Goal: Task Accomplishment & Management: Manage account settings

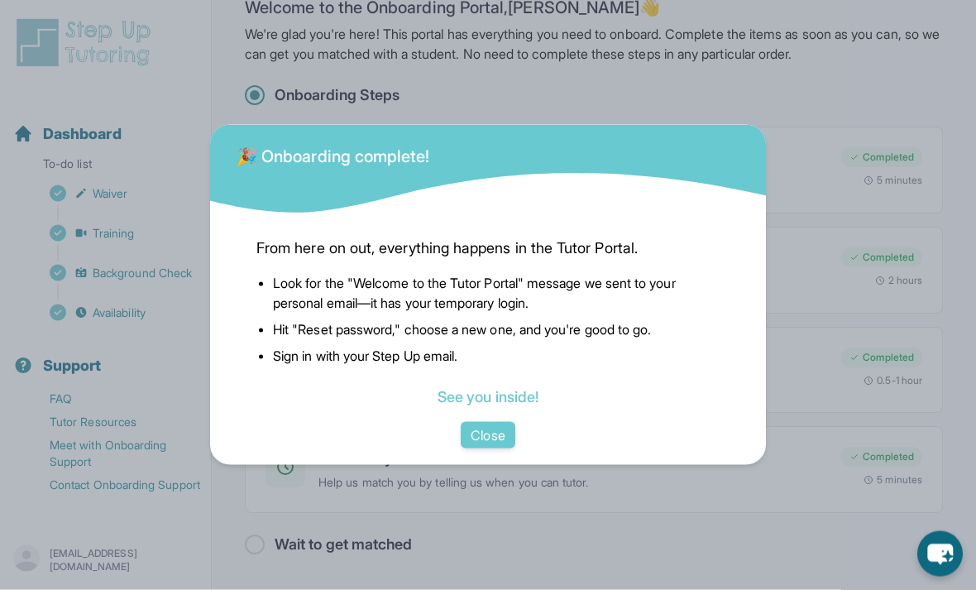
scroll to position [36, 0]
click at [520, 405] on link "See you inside!" at bounding box center [488, 396] width 101 height 17
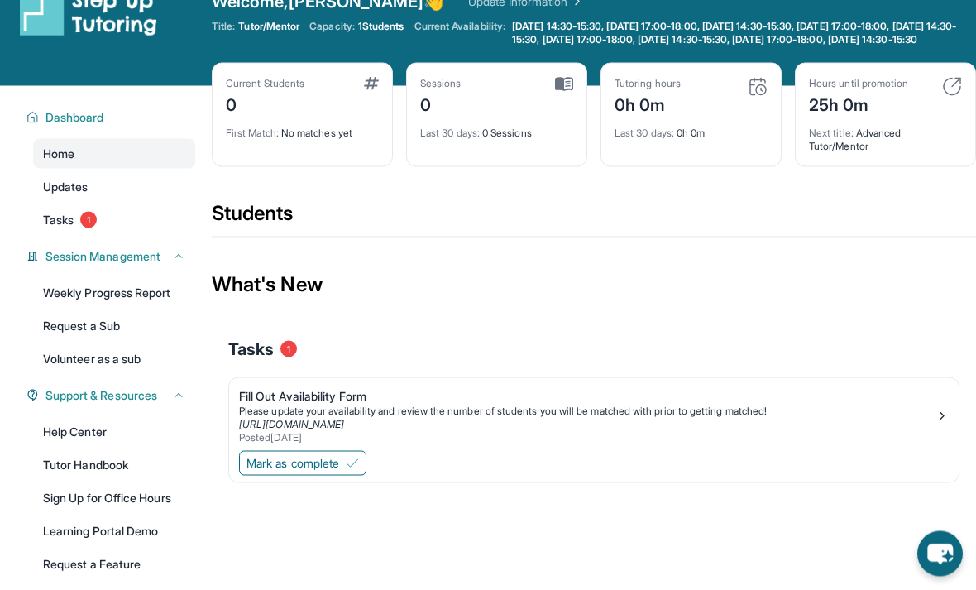
click at [359, 470] on img at bounding box center [352, 463] width 13 height 13
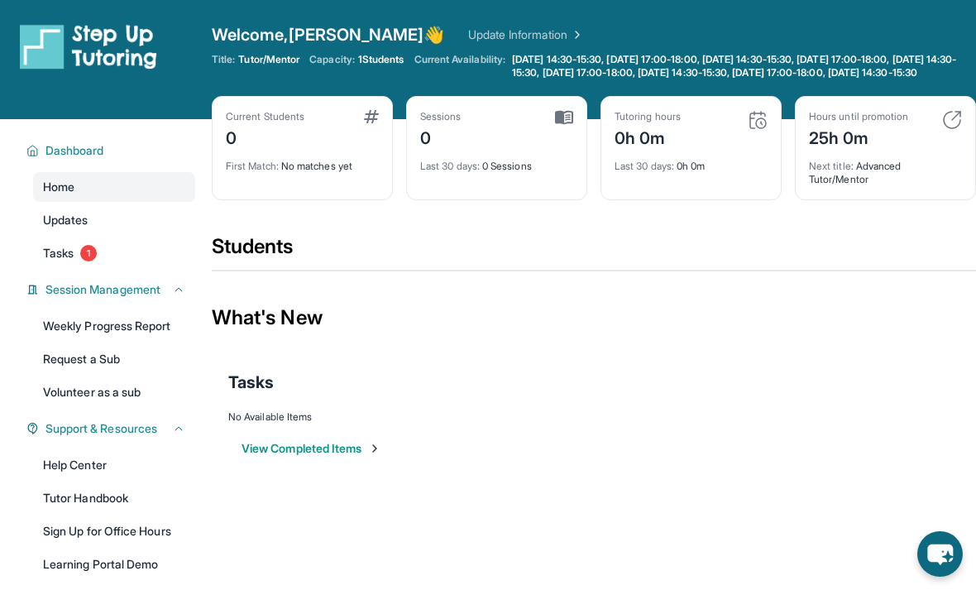
click at [966, 128] on div "Hours until promotion 25h 0m Next title : Advanced Tutor/Mentor" at bounding box center [885, 148] width 181 height 104
click at [937, 136] on div "Hours until promotion 25h 0m" at bounding box center [885, 130] width 153 height 40
click at [947, 130] on img at bounding box center [952, 120] width 20 height 20
click at [954, 130] on img at bounding box center [952, 120] width 20 height 20
click at [160, 259] on link "Tasks 1" at bounding box center [114, 253] width 162 height 30
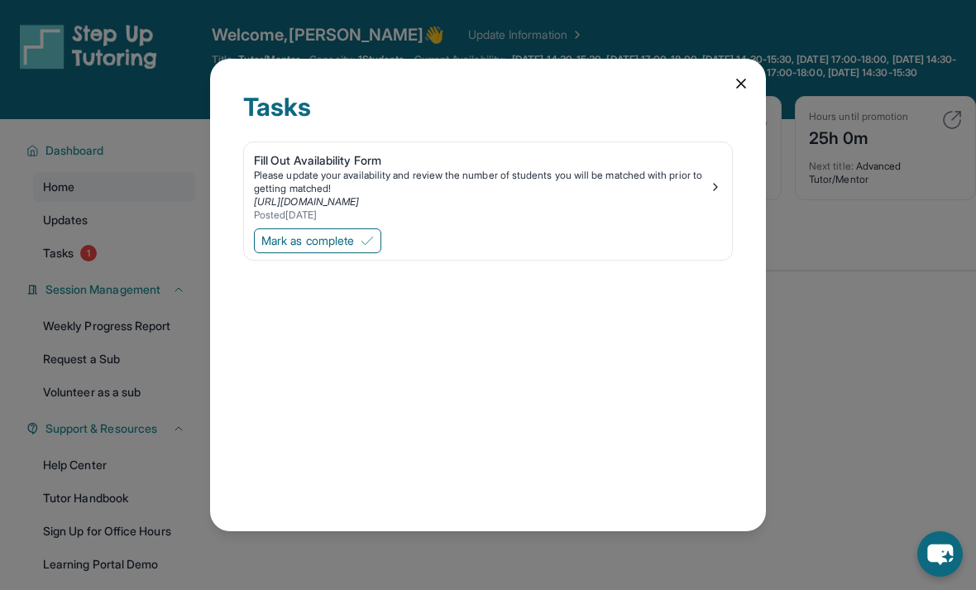
click at [337, 232] on span "Mark as complete" at bounding box center [307, 240] width 93 height 17
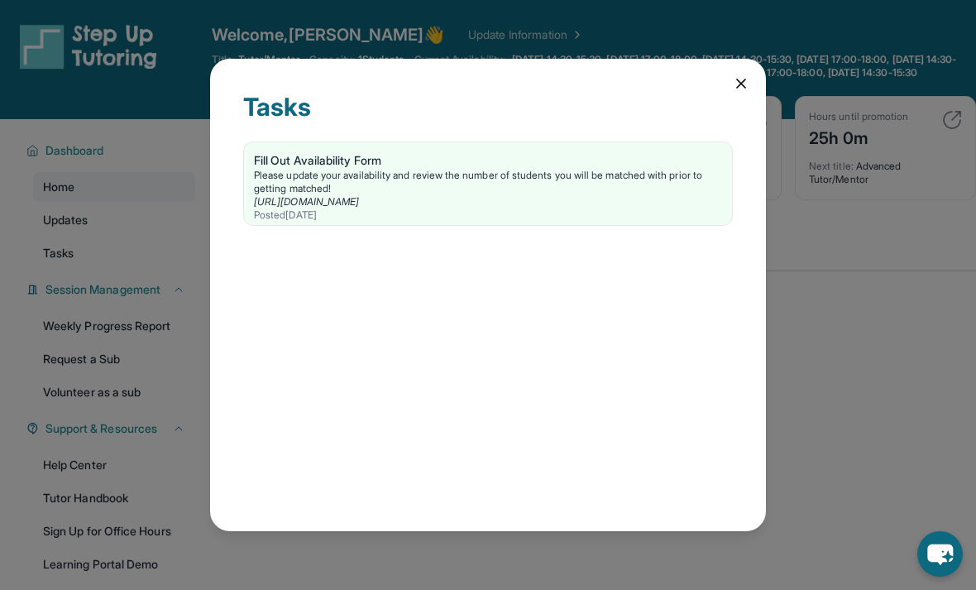
click at [726, 68] on div "Tasks Fill Out Availability Form Please update your availability and review the…" at bounding box center [488, 295] width 556 height 472
click at [744, 79] on icon at bounding box center [741, 83] width 8 height 8
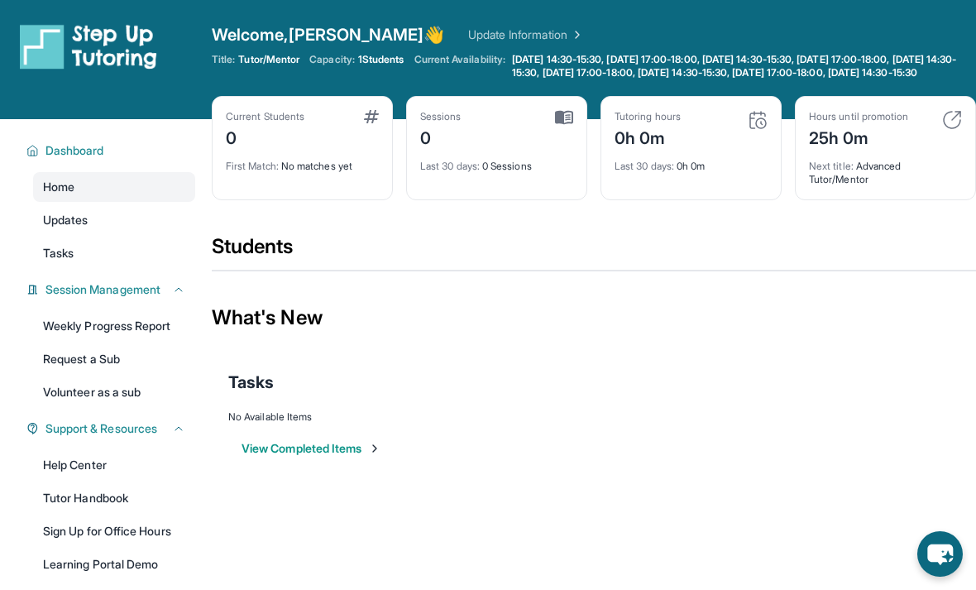
click at [744, 60] on span "[DATE] 14:30-15:30, [DATE] 17:00-18:00, [DATE] 14:30-15:30, [DATE] 17:00-18:00,…" at bounding box center [742, 66] width 461 height 26
click at [153, 235] on link "Updates" at bounding box center [114, 220] width 162 height 30
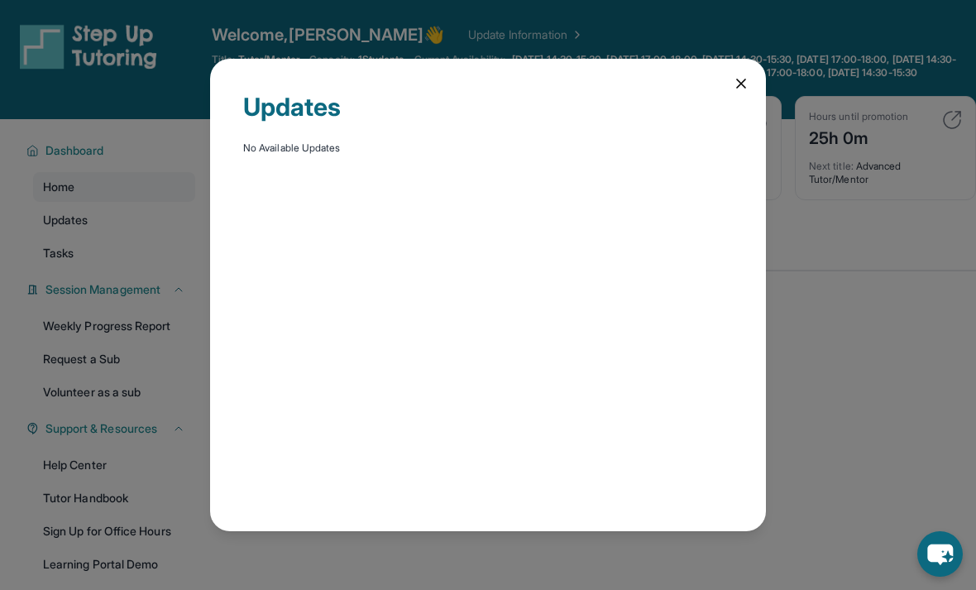
click at [748, 75] on icon at bounding box center [741, 83] width 17 height 17
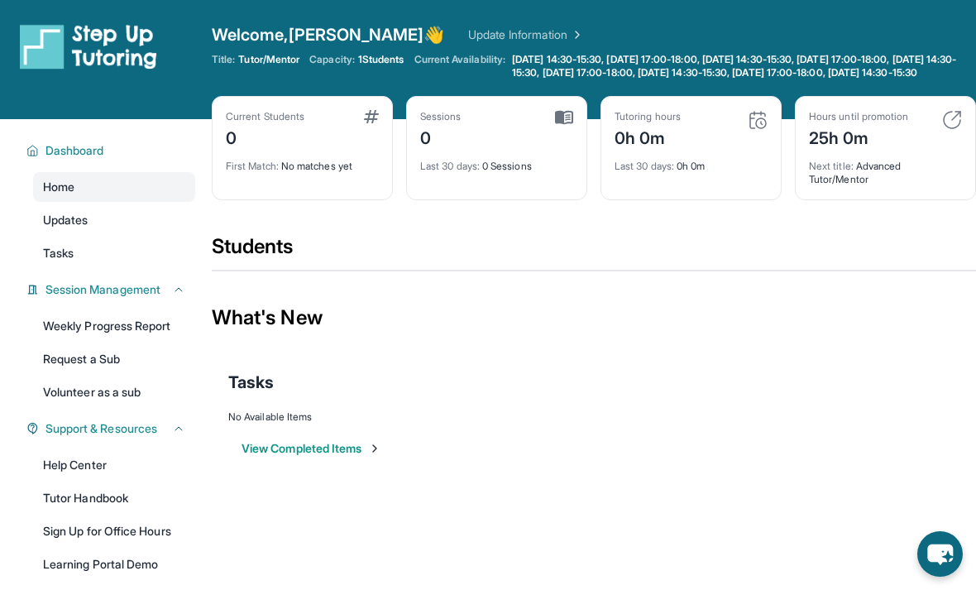
click at [163, 268] on link "Tasks" at bounding box center [114, 253] width 162 height 30
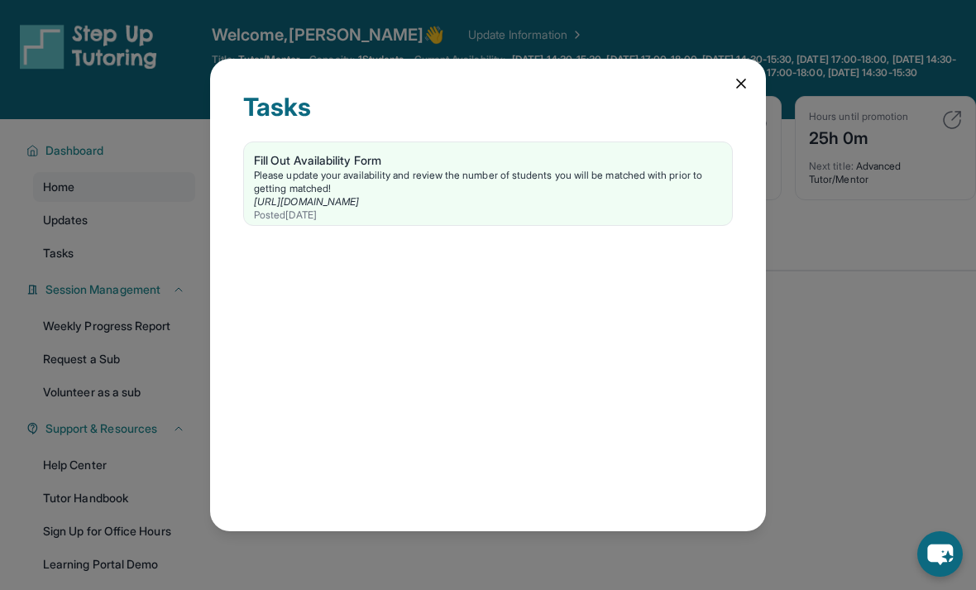
click at [744, 75] on icon at bounding box center [741, 83] width 17 height 17
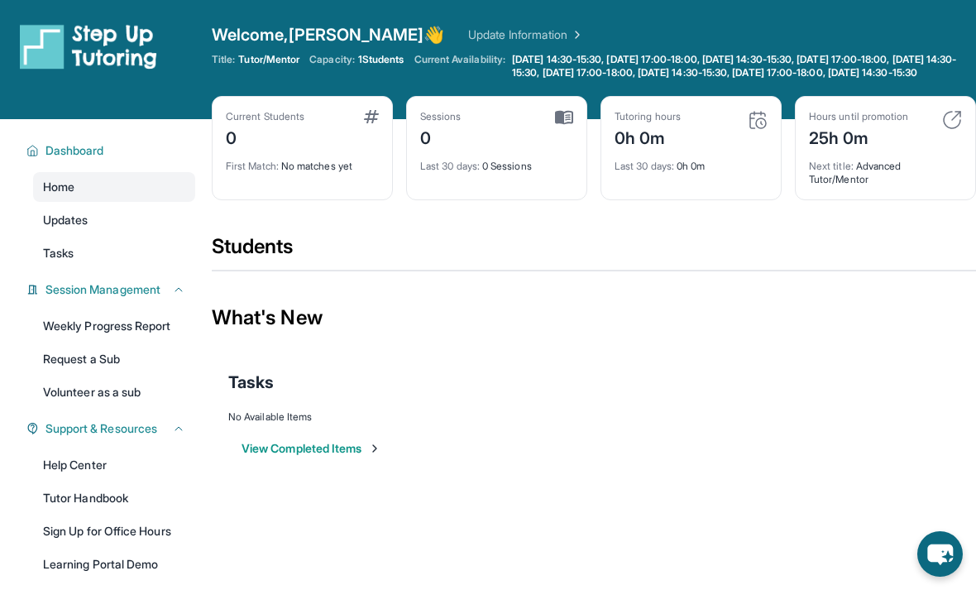
click at [169, 335] on link "Weekly Progress Report" at bounding box center [114, 326] width 162 height 30
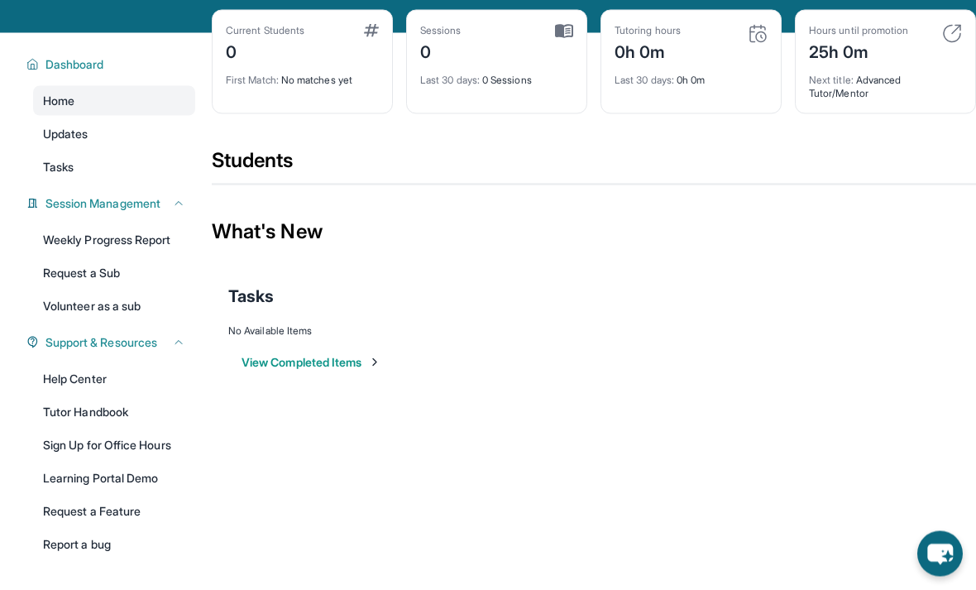
scroll to position [84, 0]
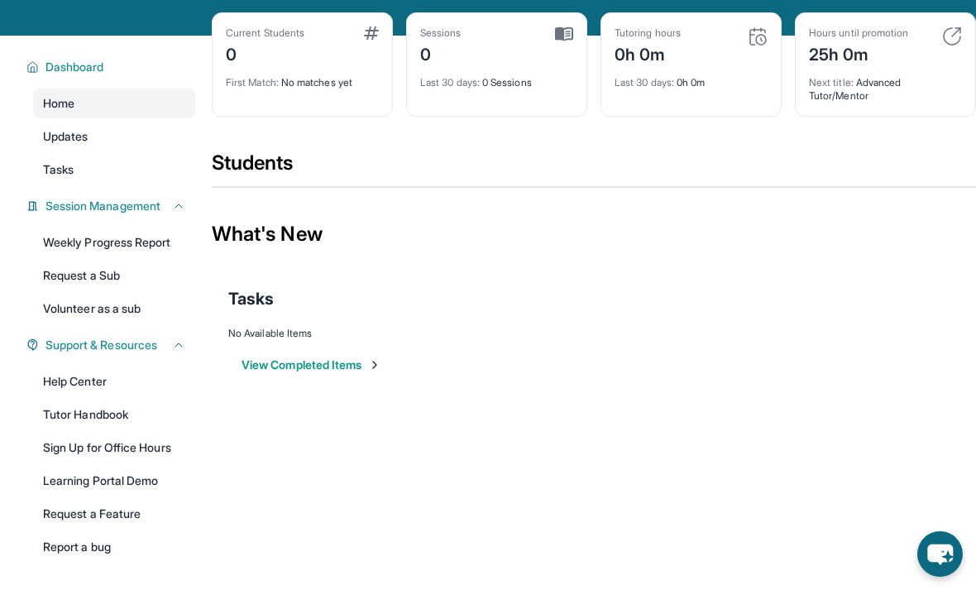
click at [174, 429] on link "Tutor Handbook" at bounding box center [114, 415] width 162 height 30
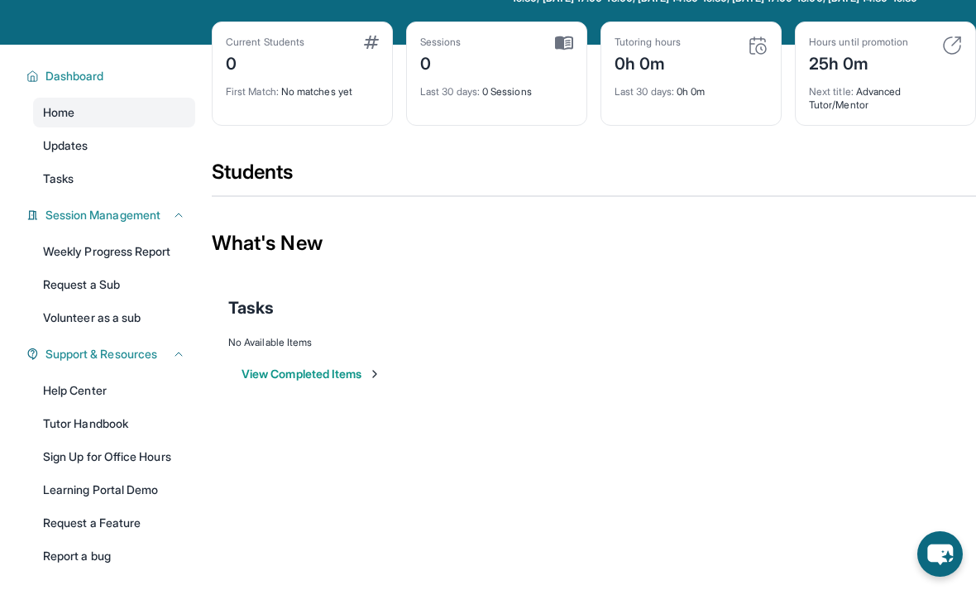
scroll to position [132, 0]
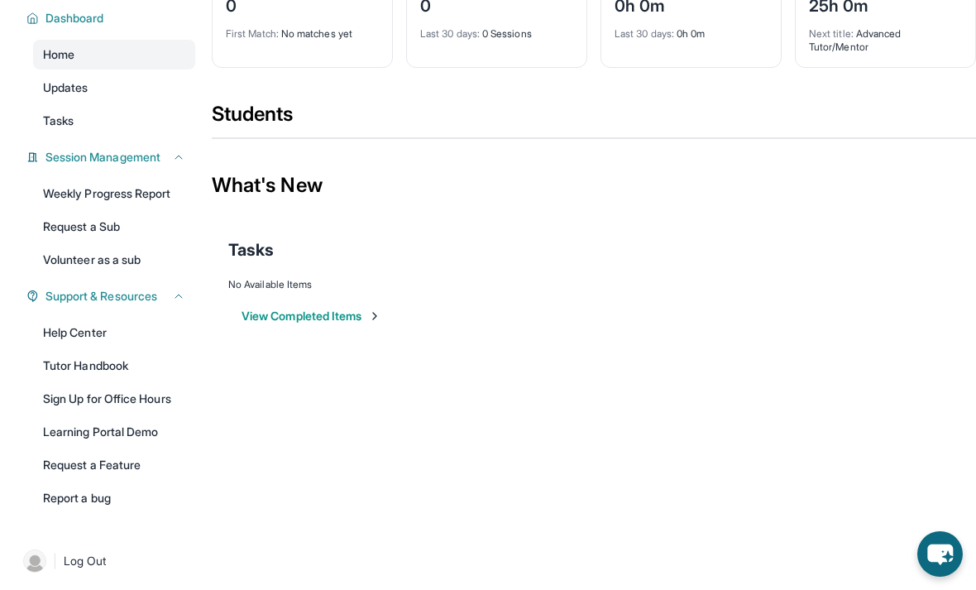
click at [31, 573] on img at bounding box center [34, 560] width 23 height 23
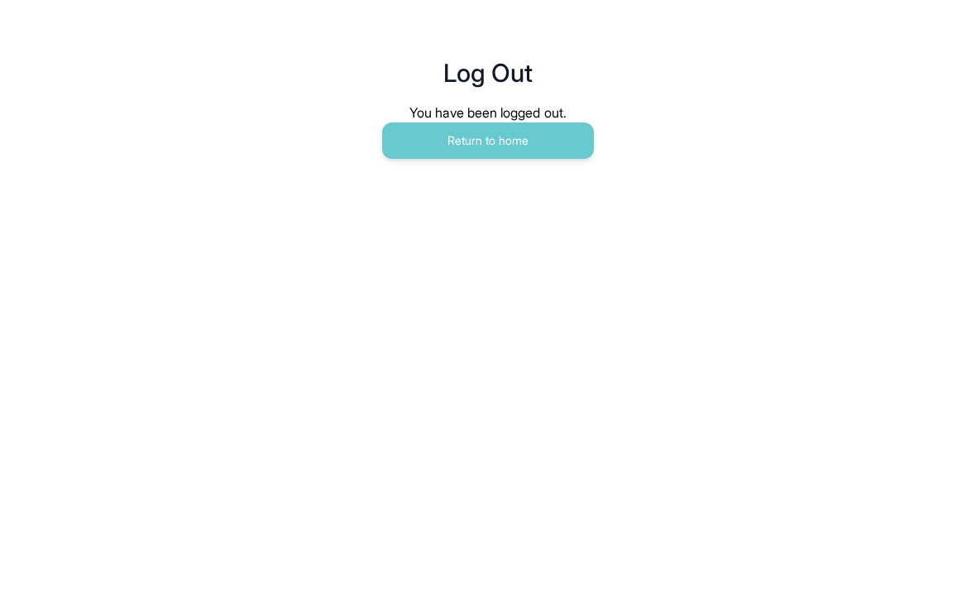
click at [427, 152] on button "Return to home" at bounding box center [488, 140] width 212 height 36
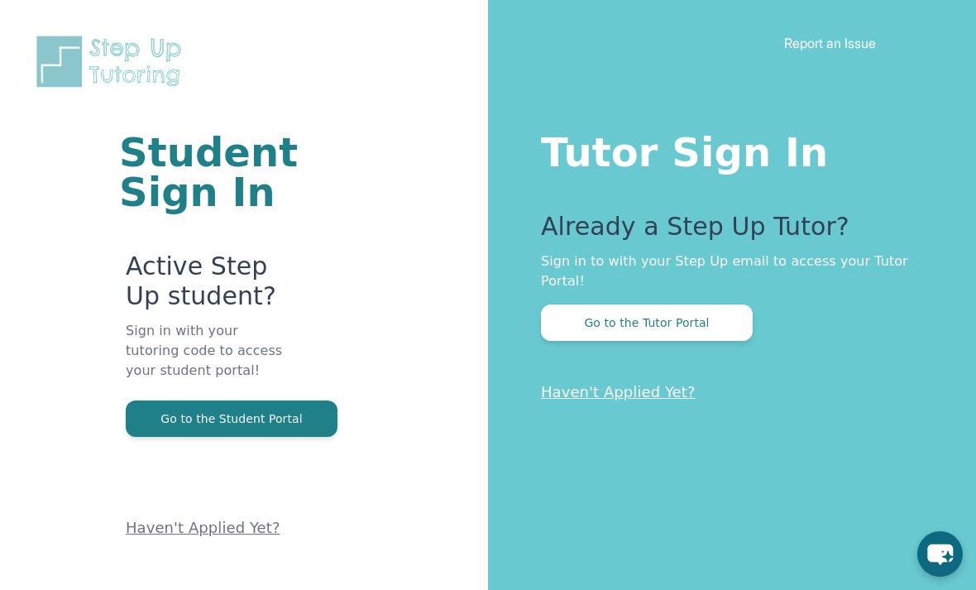
click at [659, 355] on div "Tutor Sign In Already a Step Up Tutor? Sign in to with your Step Up email to ac…" at bounding box center [732, 295] width 488 height 590
click at [658, 354] on div "Tutor Sign In Already a Step Up Tutor? Sign in to with your Step Up email to ac…" at bounding box center [732, 295] width 488 height 590
click at [717, 331] on button "Go to the Tutor Portal" at bounding box center [647, 322] width 212 height 36
